Goal: Information Seeking & Learning: Learn about a topic

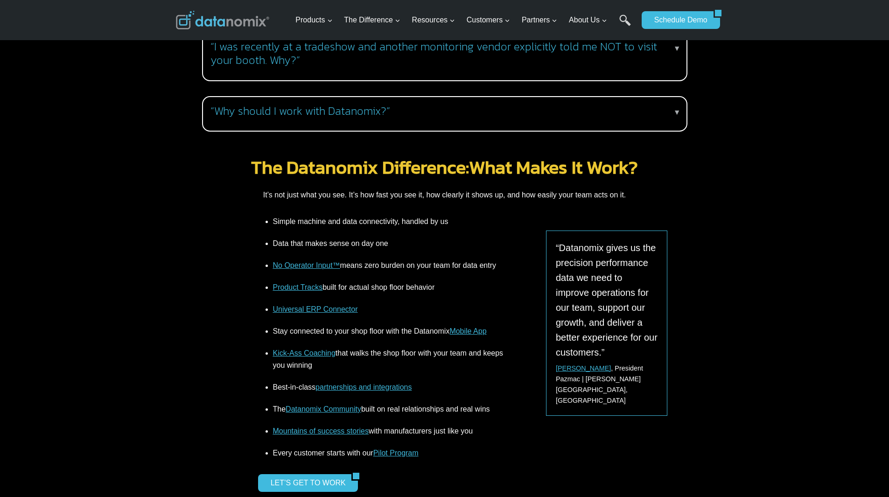
scroll to position [1058, 0]
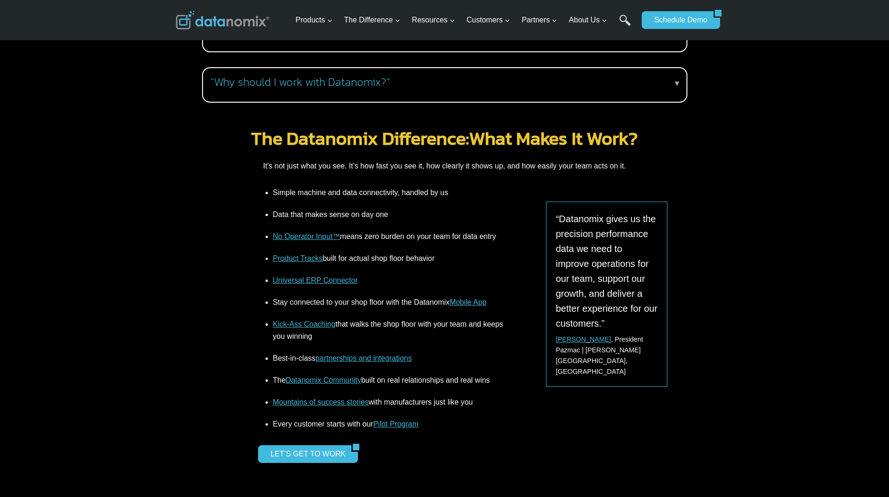
click at [315, 276] on link "Universal ERP Connector" at bounding box center [315, 280] width 85 height 8
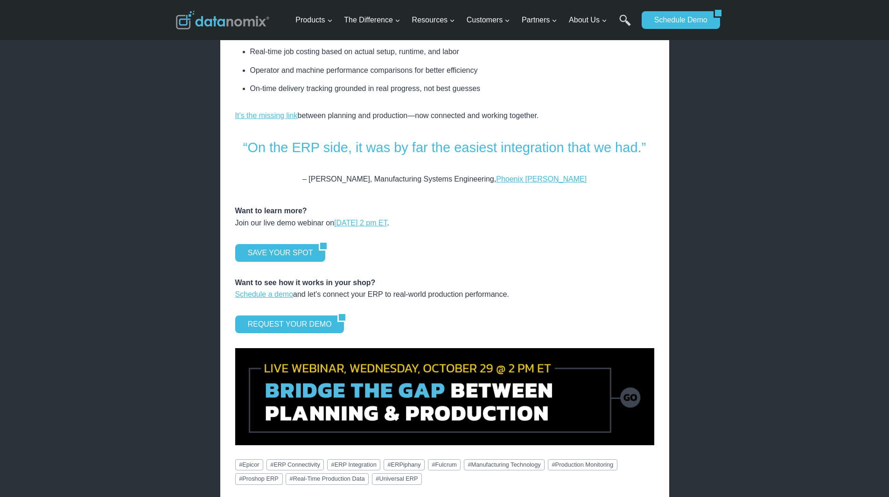
scroll to position [1245, 0]
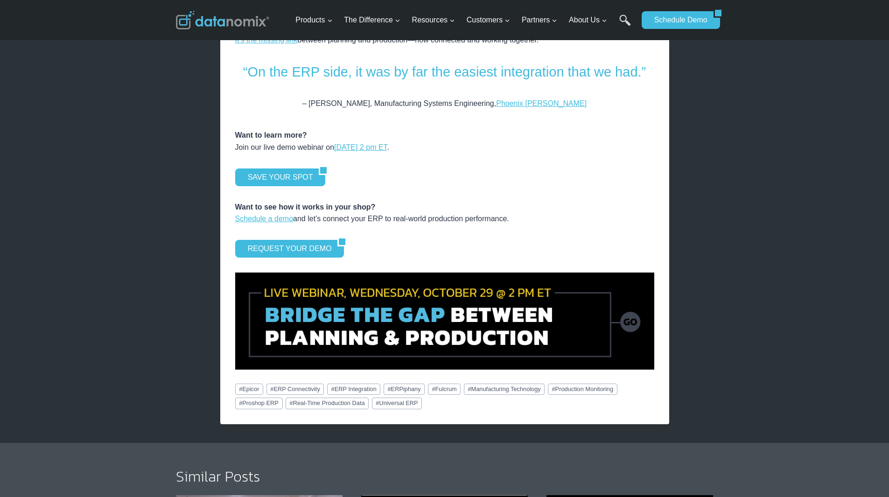
click at [412, 308] on img at bounding box center [444, 321] width 419 height 97
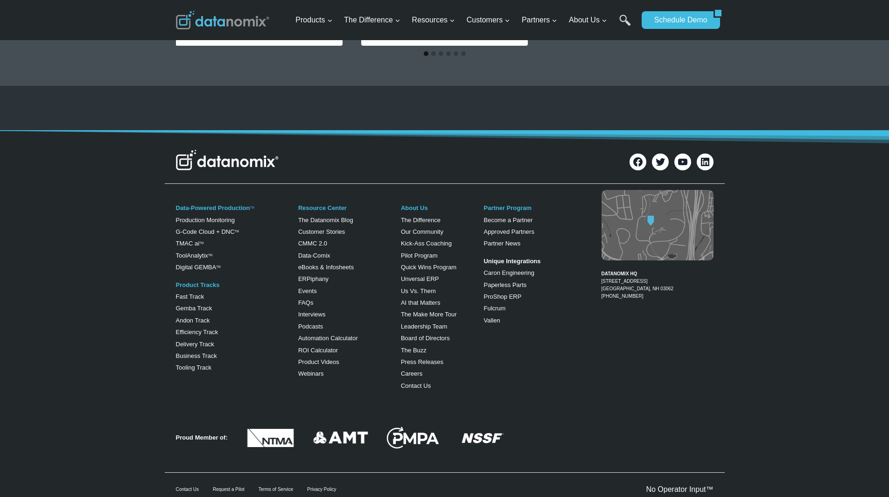
scroll to position [1245, 0]
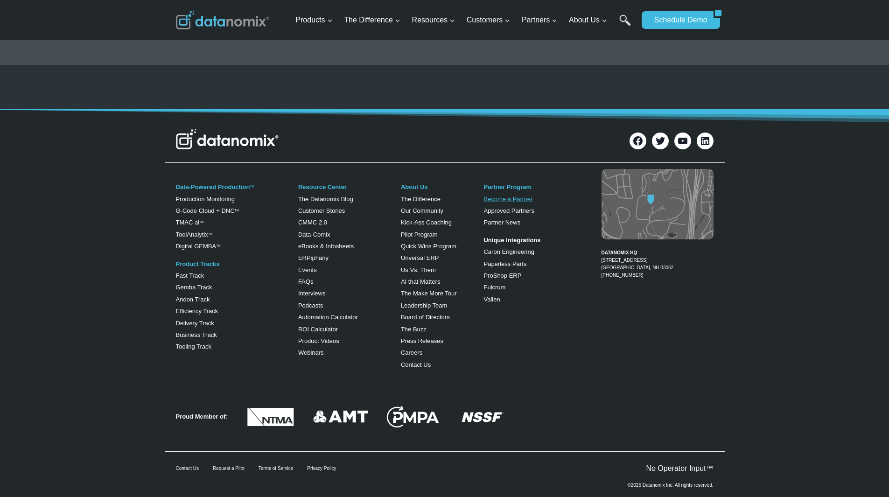
click at [509, 199] on link "Become a Partner" at bounding box center [507, 199] width 49 height 7
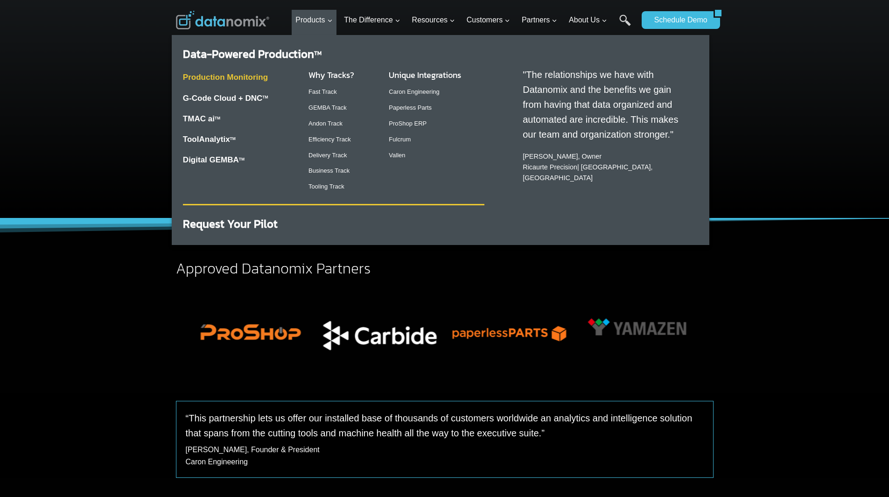
click at [247, 75] on link "Production Monitoring" at bounding box center [225, 77] width 85 height 9
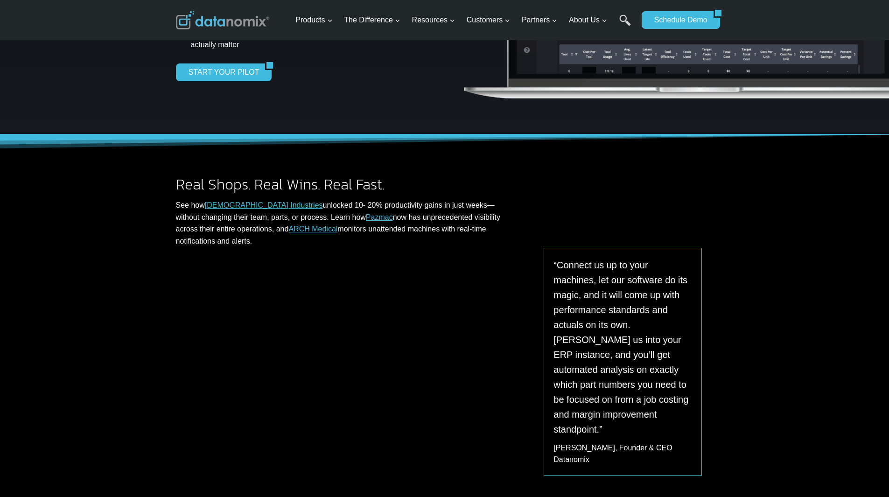
scroll to position [311, 0]
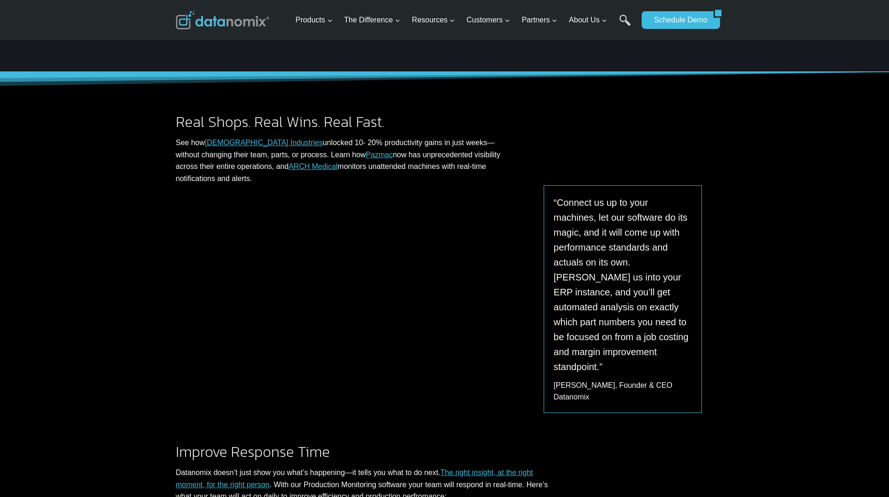
click at [366, 154] on link "Pazmac" at bounding box center [379, 155] width 27 height 8
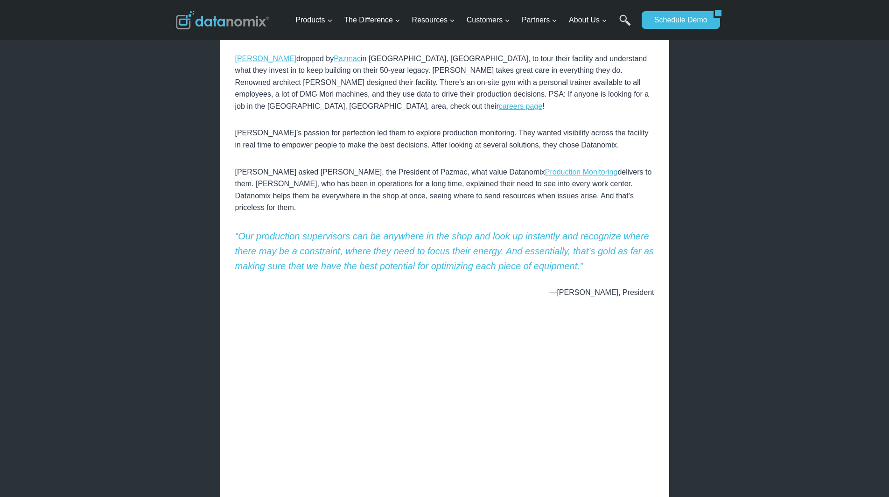
scroll to position [311, 0]
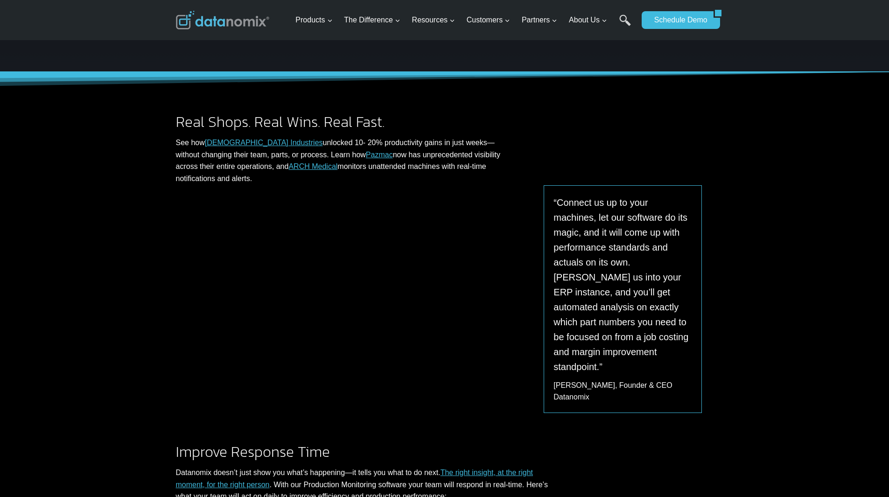
click at [288, 164] on link "ARCH Medical" at bounding box center [312, 166] width 49 height 8
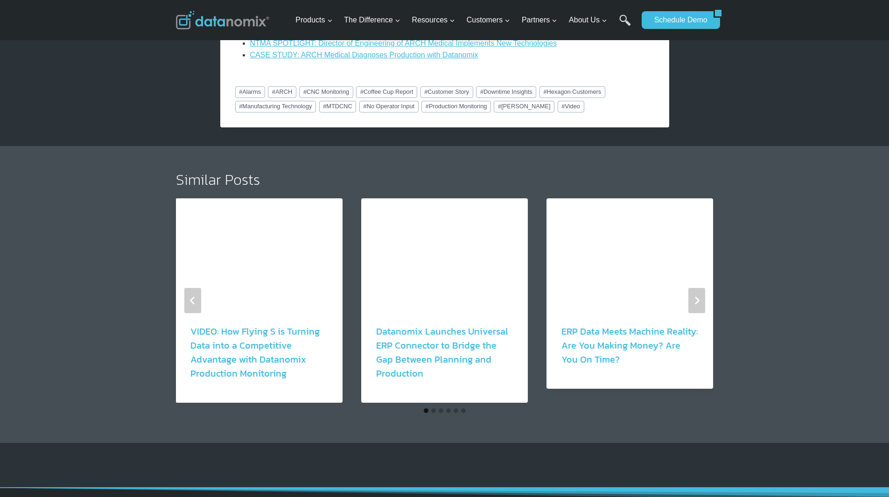
scroll to position [1182, 0]
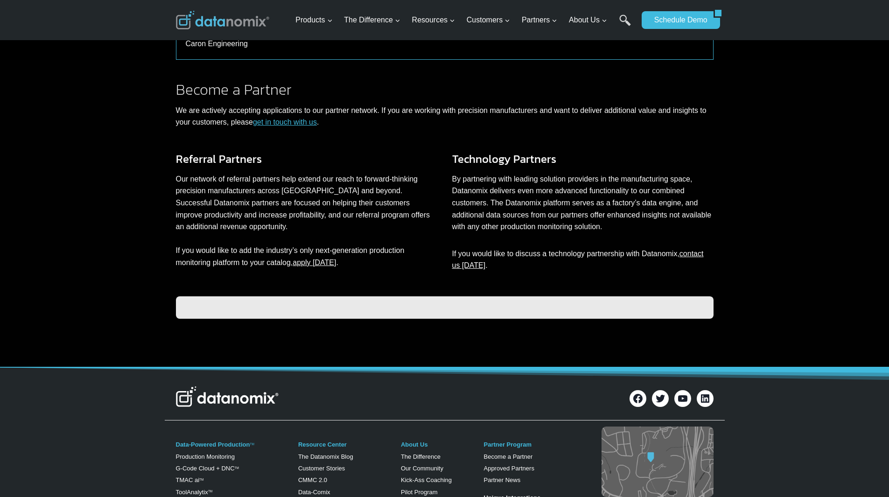
scroll to position [449, 0]
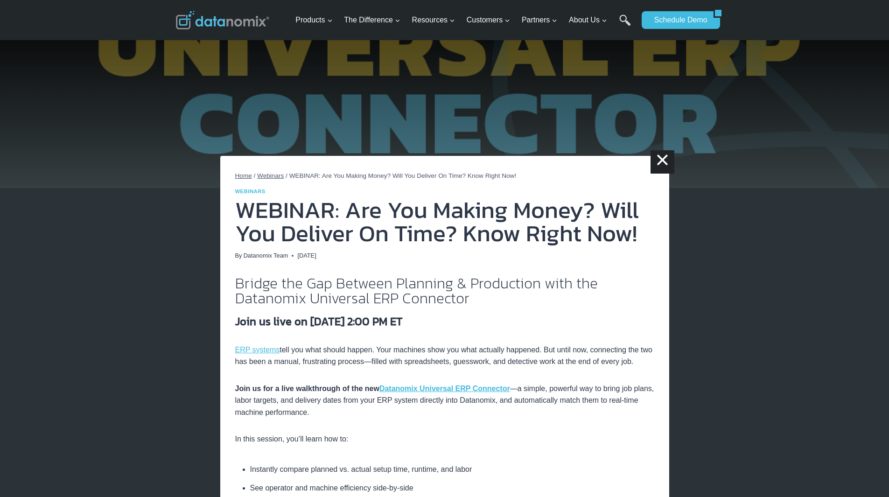
scroll to position [1245, 0]
